Goal: Information Seeking & Learning: Learn about a topic

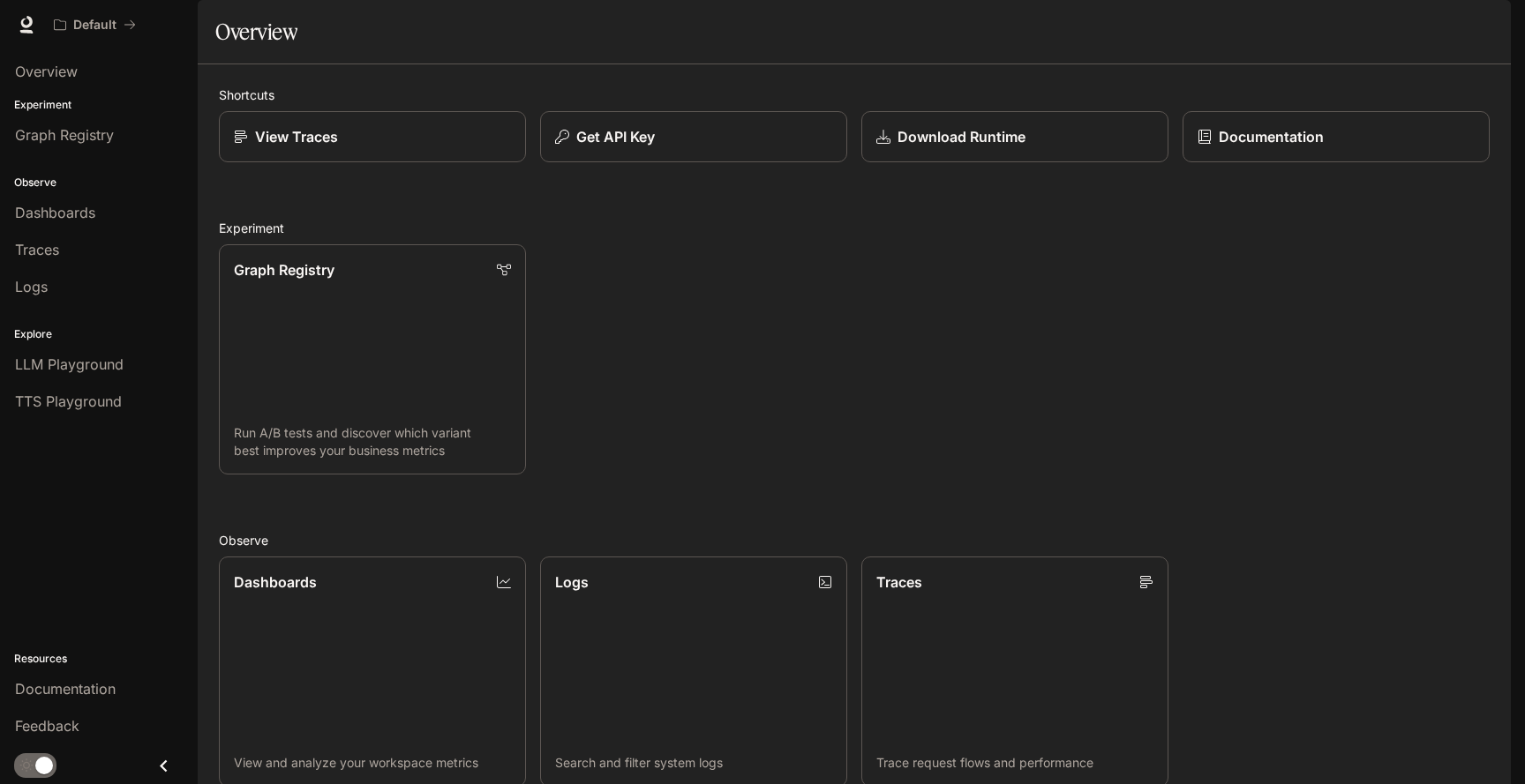
click at [1421, 14] on link "Documentation Documentation" at bounding box center [1408, 25] width 107 height 35
